Goal: Navigation & Orientation: Find specific page/section

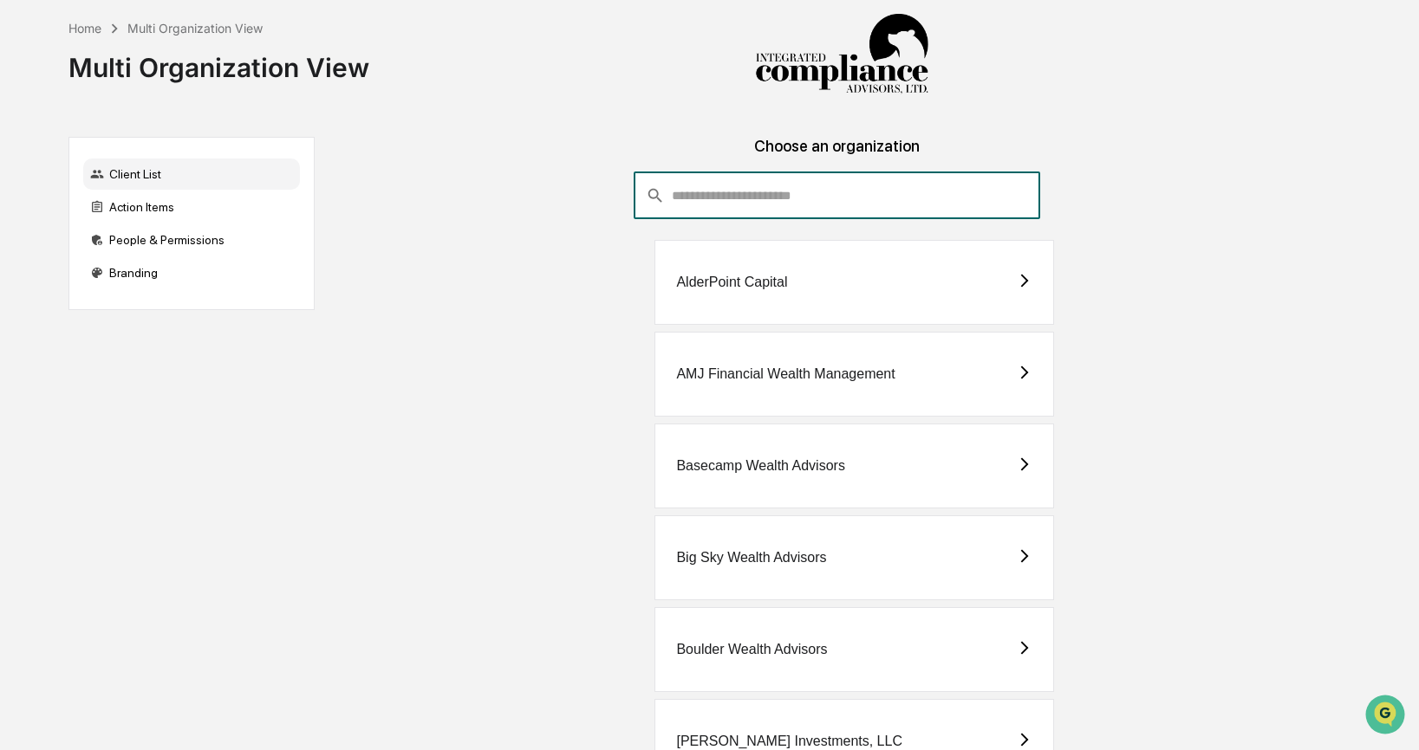
click at [712, 193] on input "consultant-dashboard__filter-organizations-search-bar" at bounding box center [856, 195] width 368 height 47
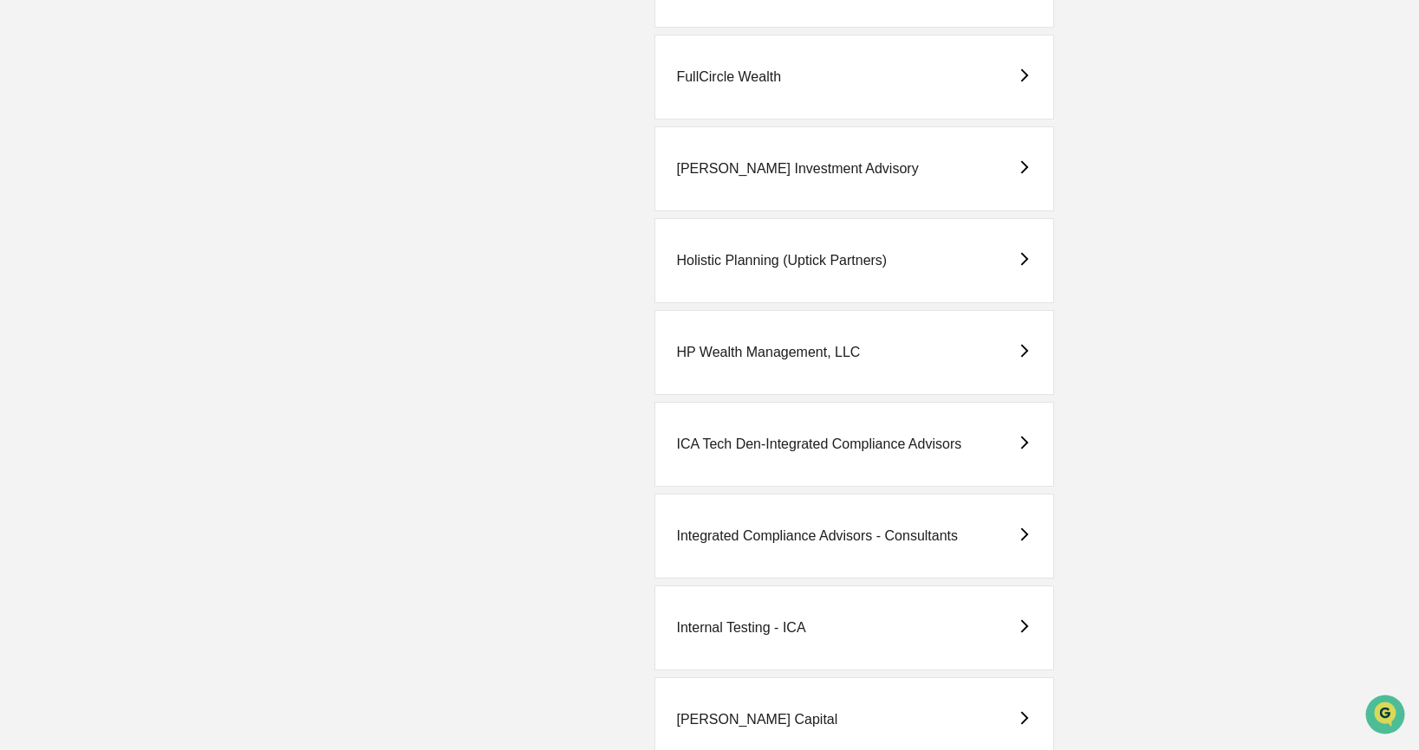
click at [795, 542] on div "Integrated Compliance Advisors - Consultants" at bounding box center [817, 537] width 282 height 16
